Goal: Find specific page/section: Find specific page/section

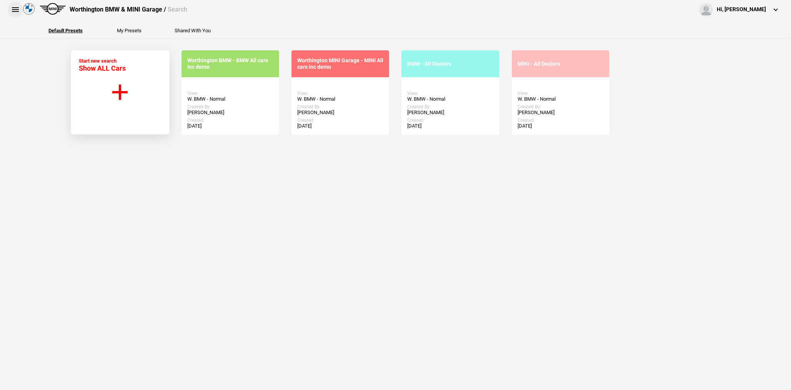
click at [16, 11] on button at bounding box center [15, 9] width 15 height 15
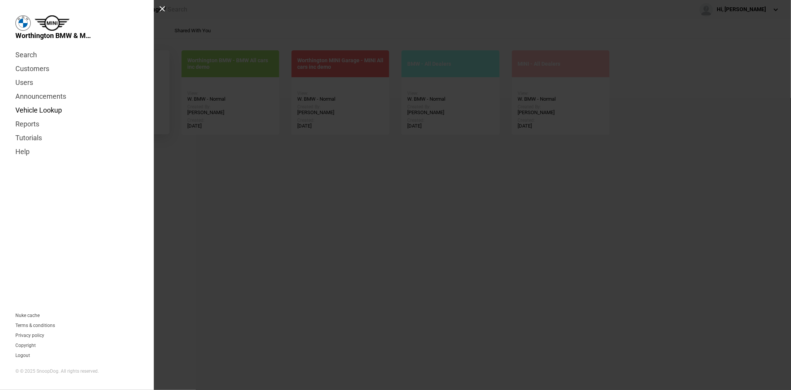
click at [47, 109] on link "Vehicle Lookup" at bounding box center [76, 110] width 123 height 14
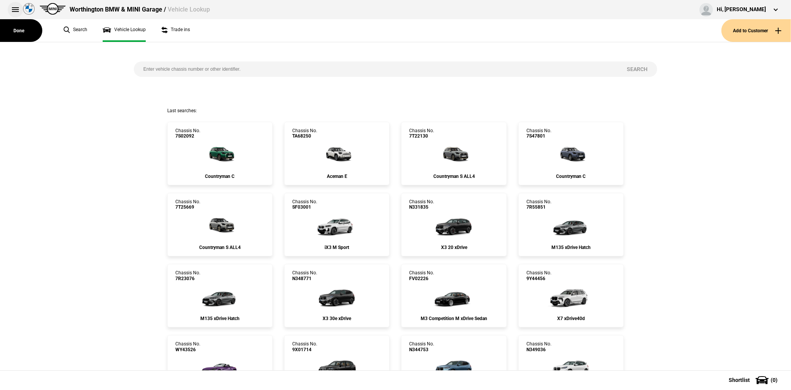
click at [15, 13] on button at bounding box center [15, 9] width 15 height 15
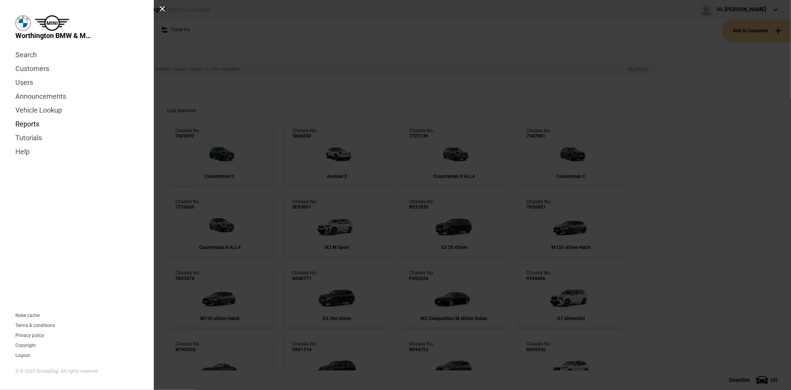
click at [30, 125] on link "Reports" at bounding box center [76, 124] width 123 height 14
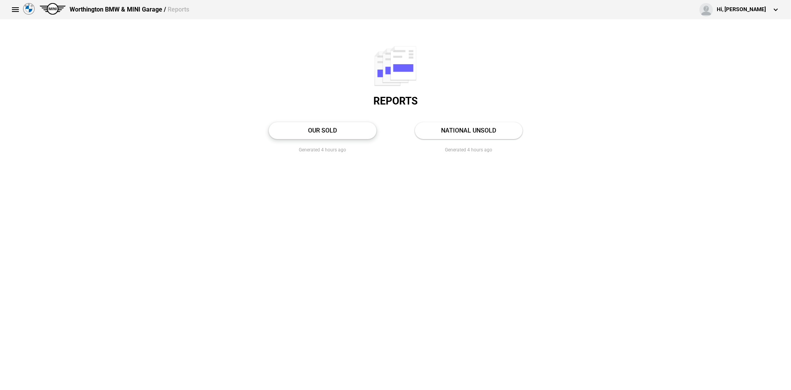
click at [328, 130] on link "OUR SOLD" at bounding box center [323, 130] width 108 height 17
